Goal: Find specific page/section: Find specific page/section

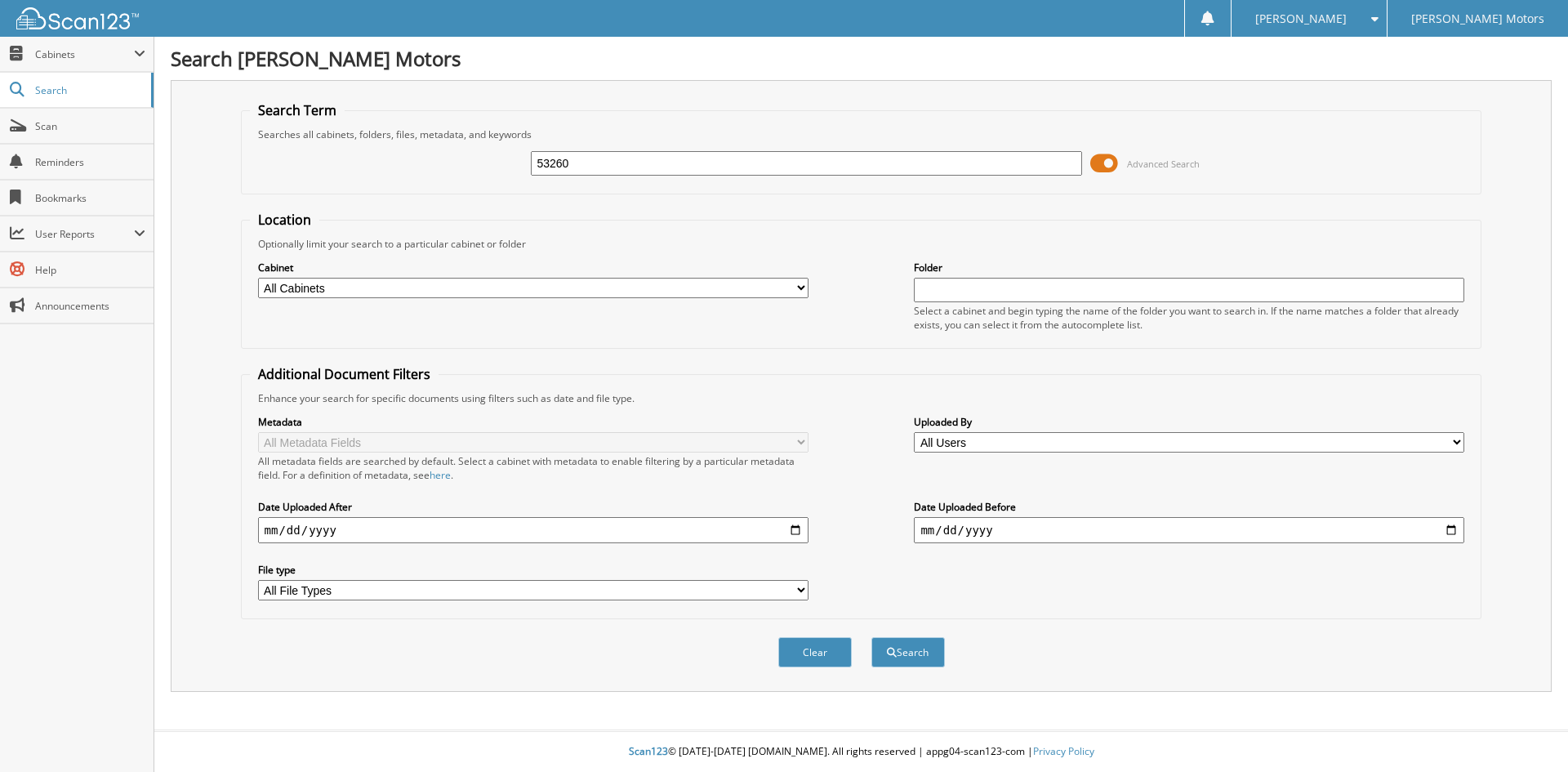
type input "53260"
click at [871, 638] on button "Search" at bounding box center [908, 652] width 74 height 30
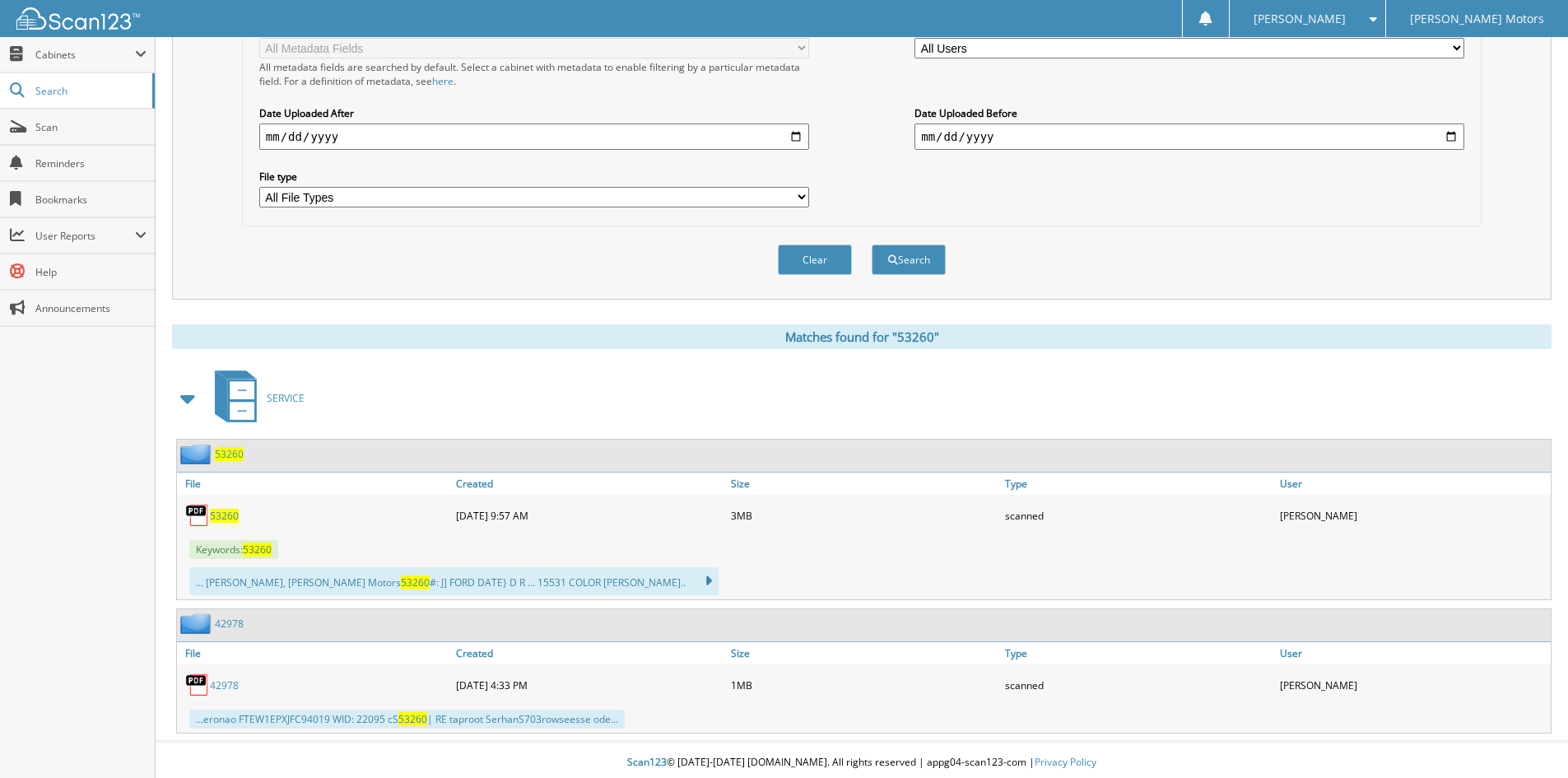
scroll to position [403, 0]
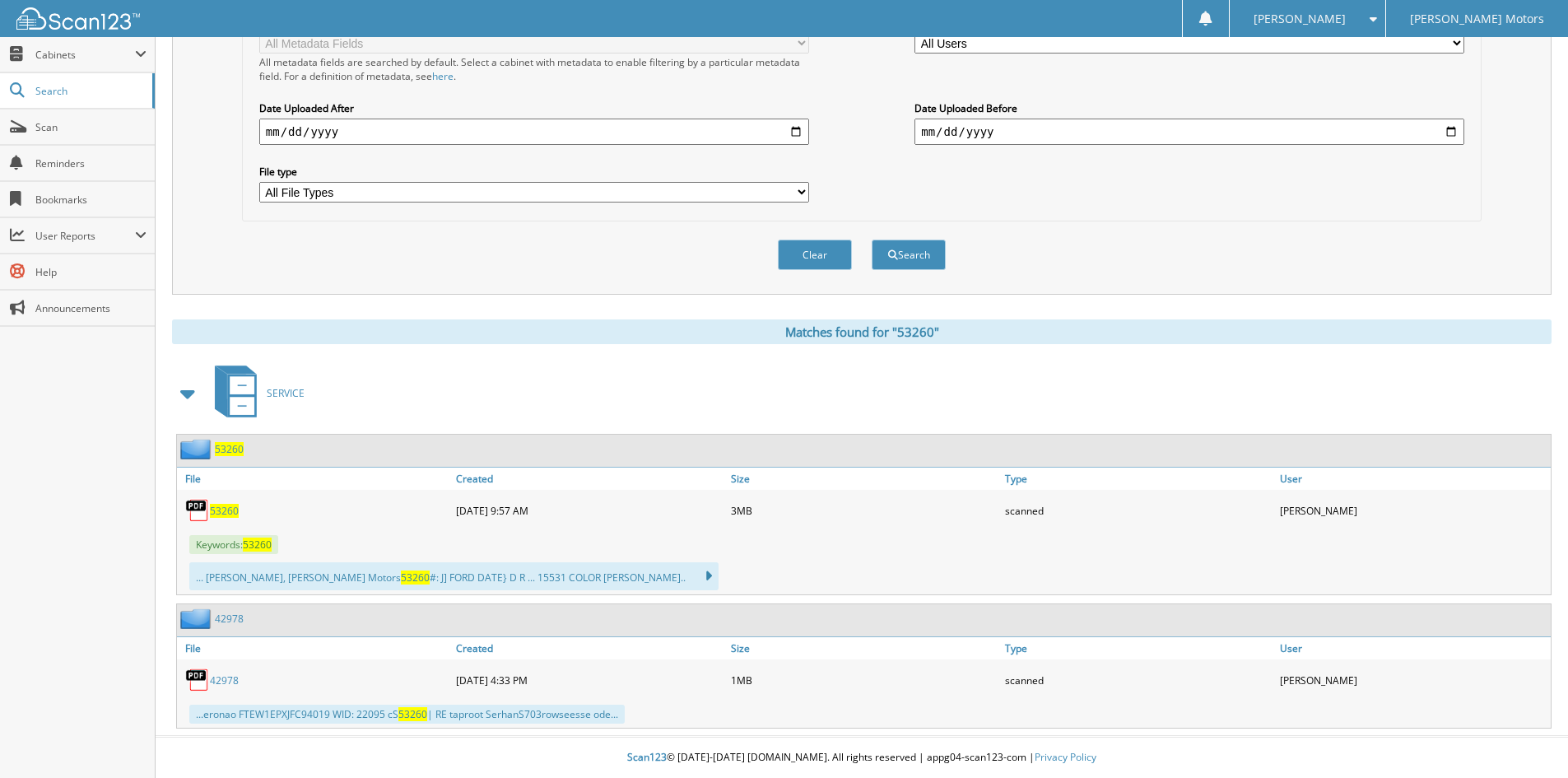
click at [218, 510] on span "53260" at bounding box center [223, 510] width 29 height 14
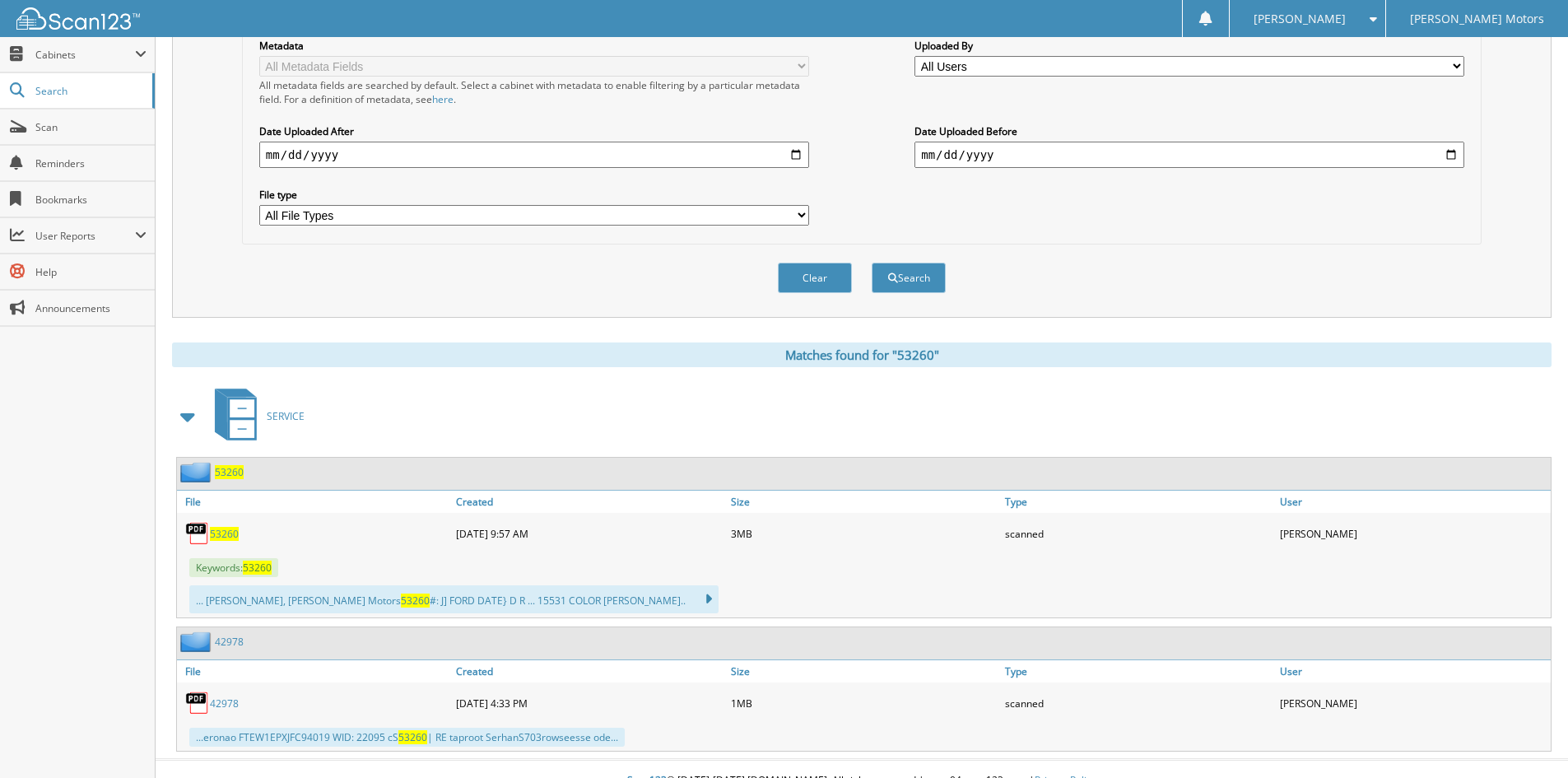
scroll to position [0, 0]
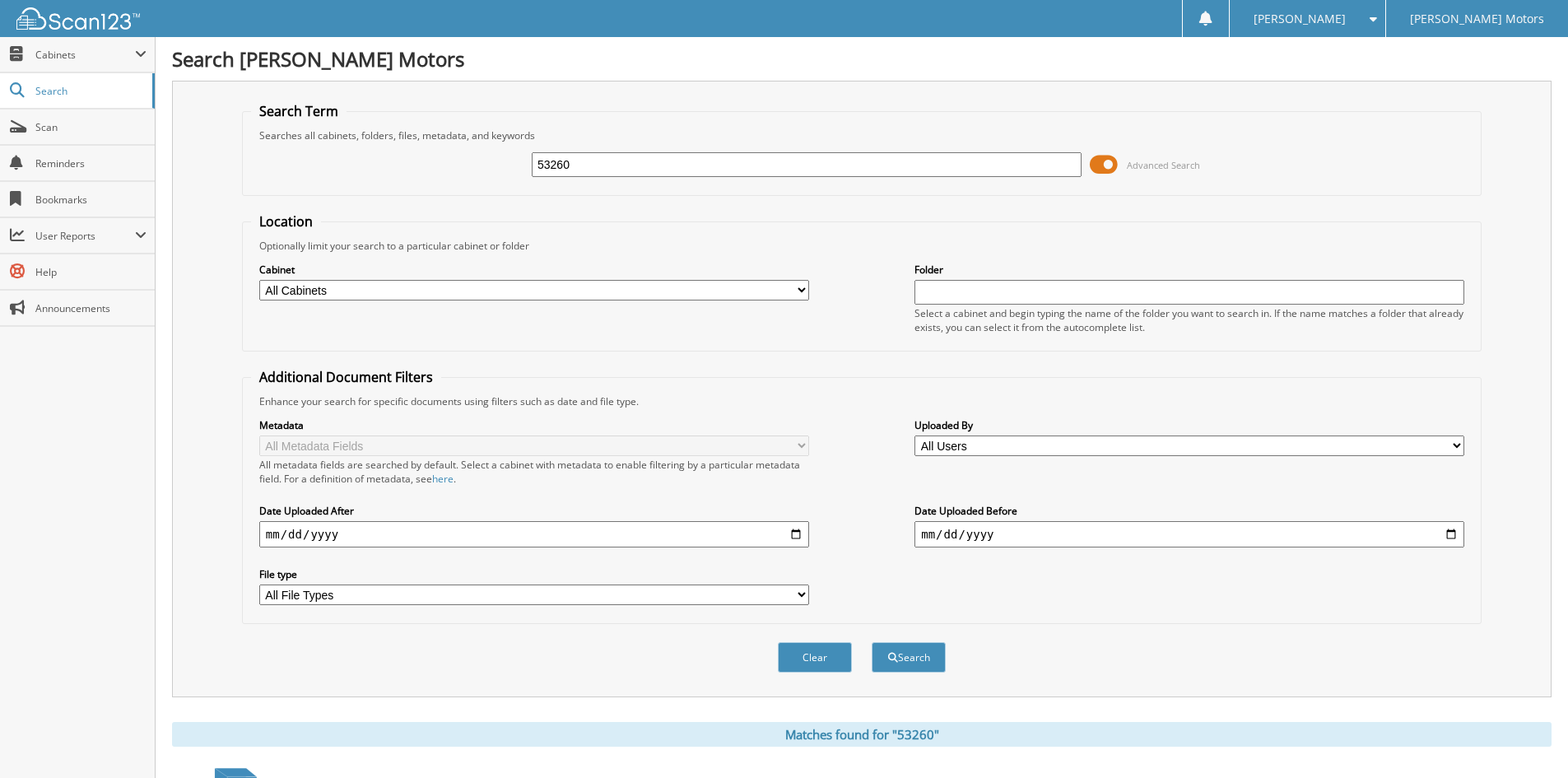
click at [577, 165] on input "53260" at bounding box center [807, 164] width 550 height 25
type input "53743"
click at [872, 643] on button "Search" at bounding box center [909, 657] width 74 height 31
click at [578, 166] on input "53743" at bounding box center [807, 164] width 550 height 25
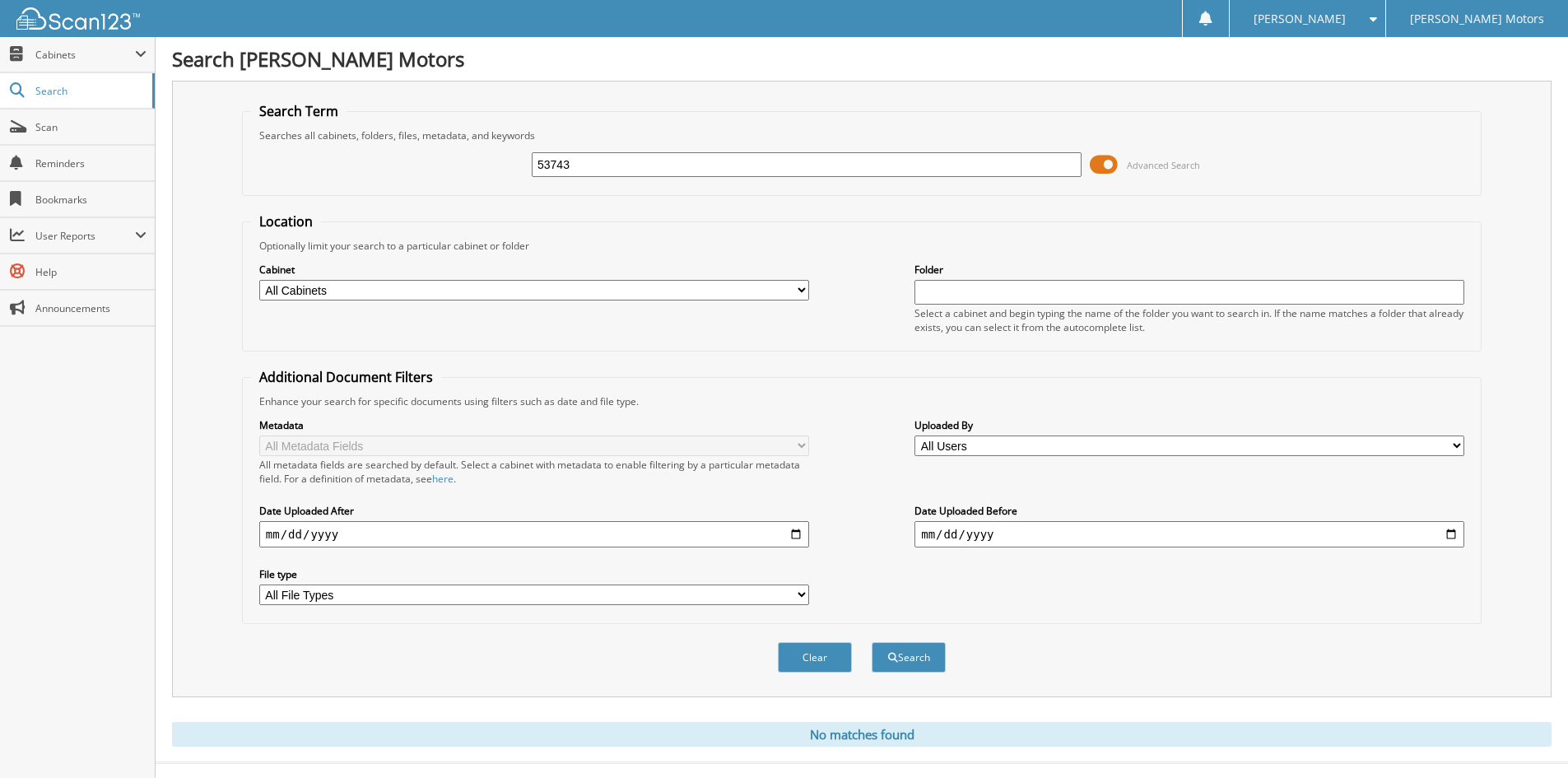
click at [578, 166] on input "53743" at bounding box center [807, 164] width 550 height 25
type input "53743"
click at [872, 643] on button "Search" at bounding box center [909, 657] width 74 height 31
